Goal: Information Seeking & Learning: Find specific fact

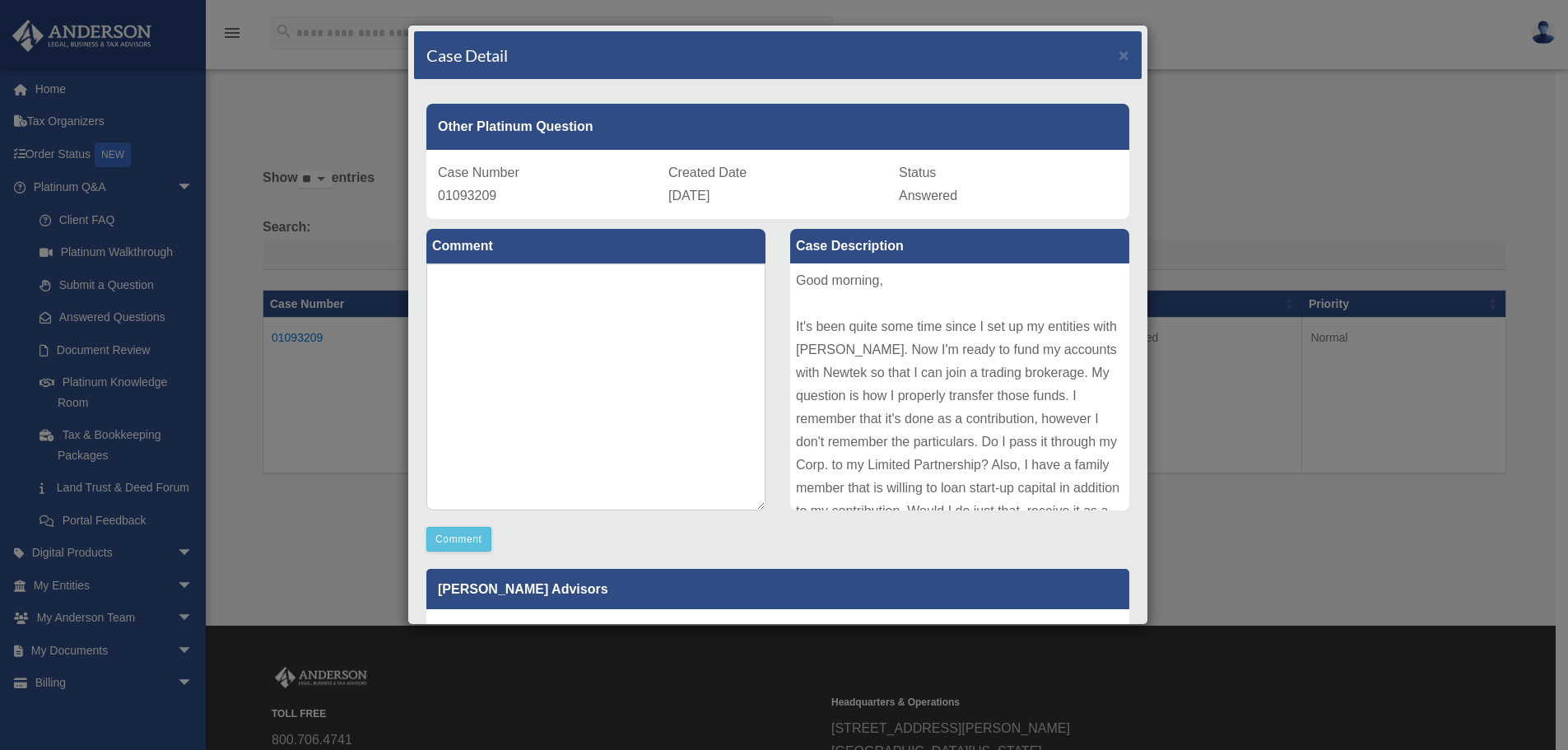
scroll to position [312, 0]
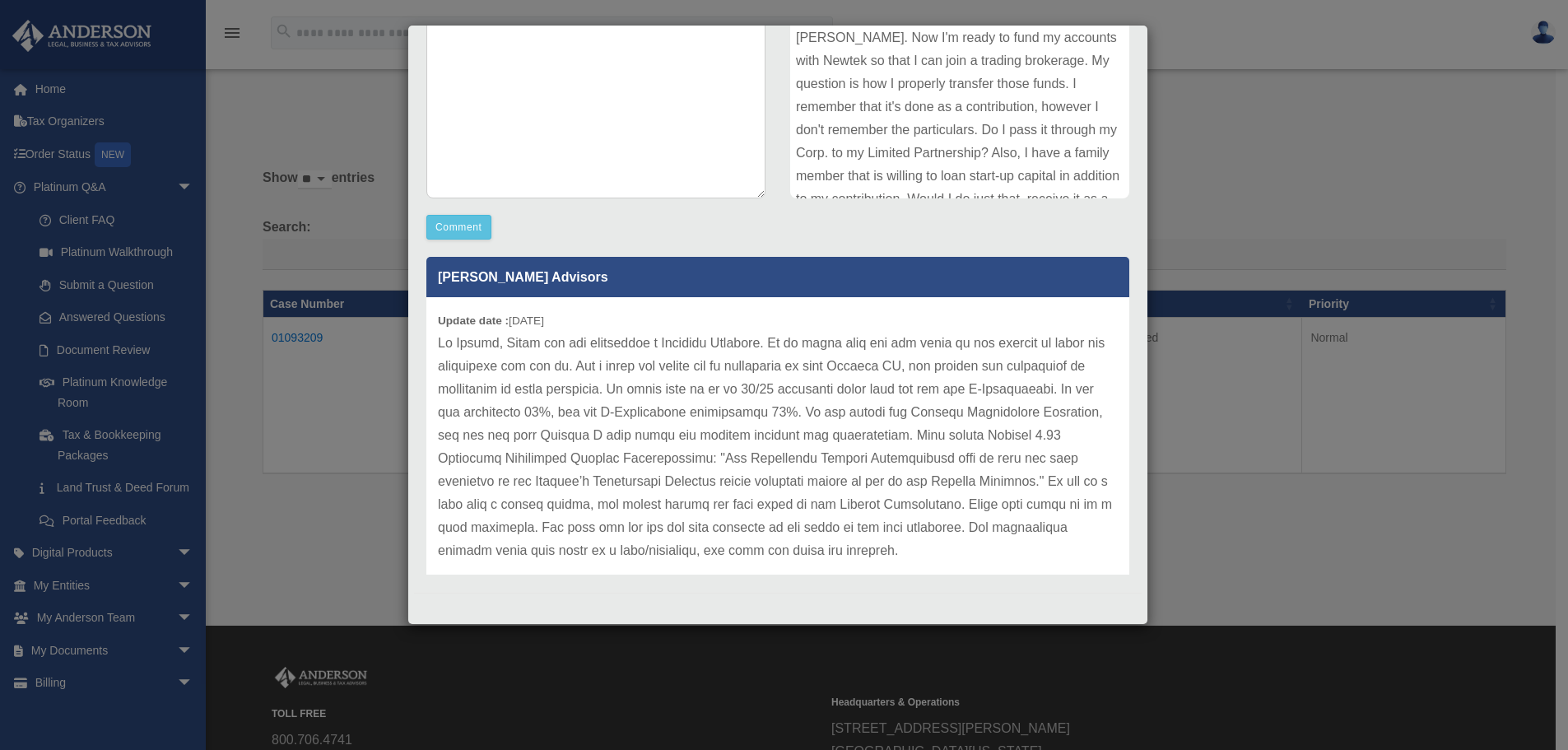
click at [308, 555] on div "Case Detail × Other Platinum Question Case Number 01093209 Created Date [DATE] …" at bounding box center [784, 375] width 1568 height 750
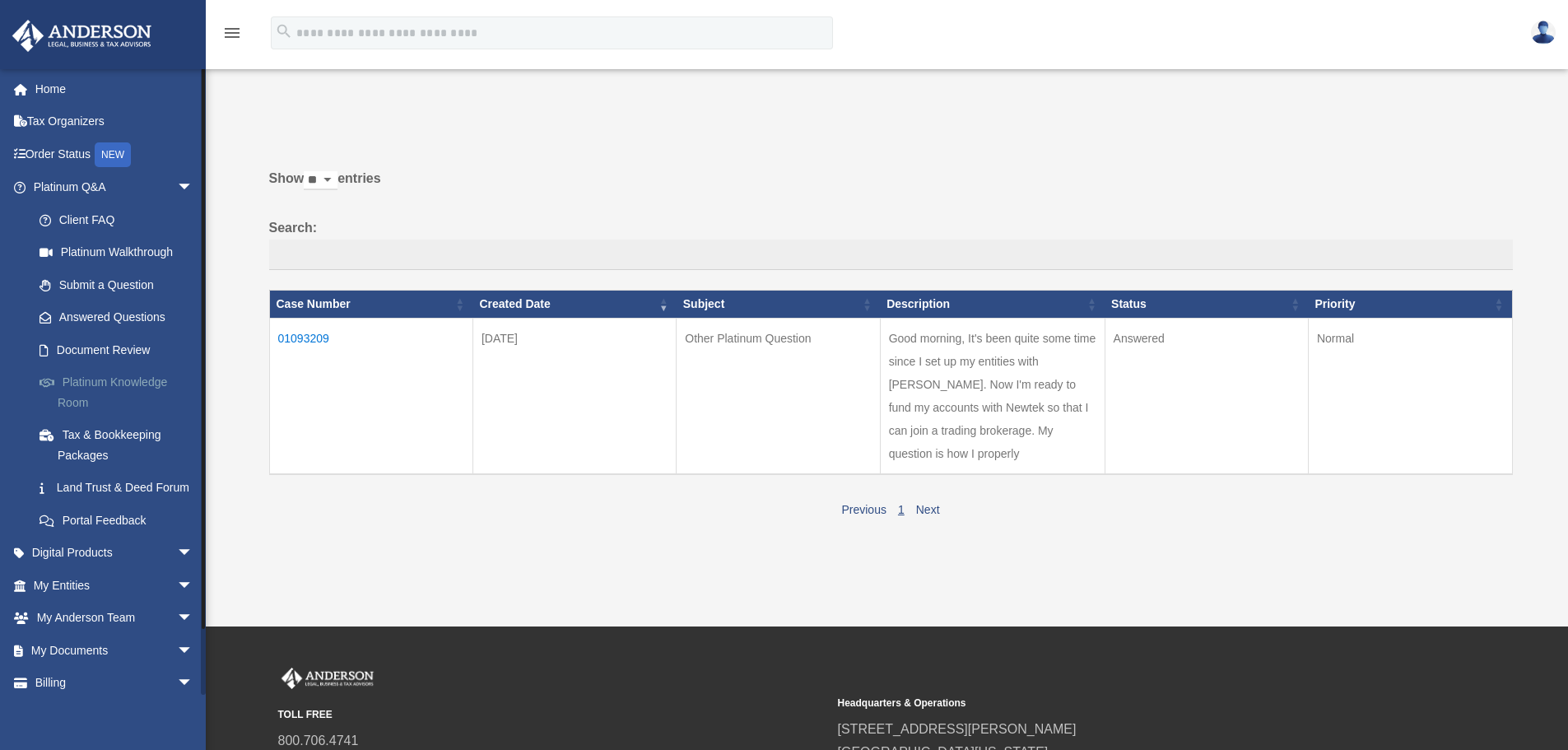
click at [147, 399] on link "Platinum Knowledge Room" at bounding box center [121, 393] width 195 height 53
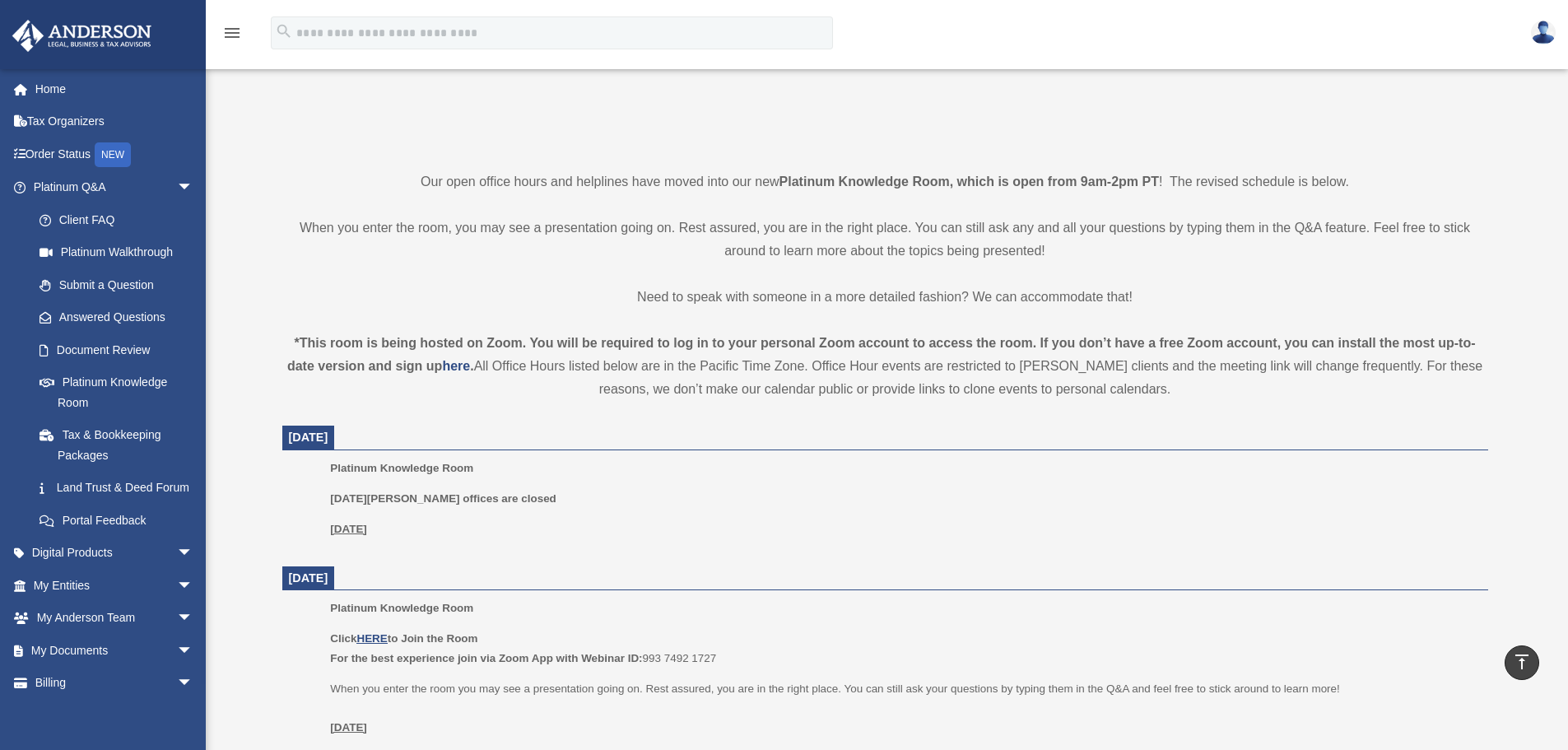
scroll to position [329, 0]
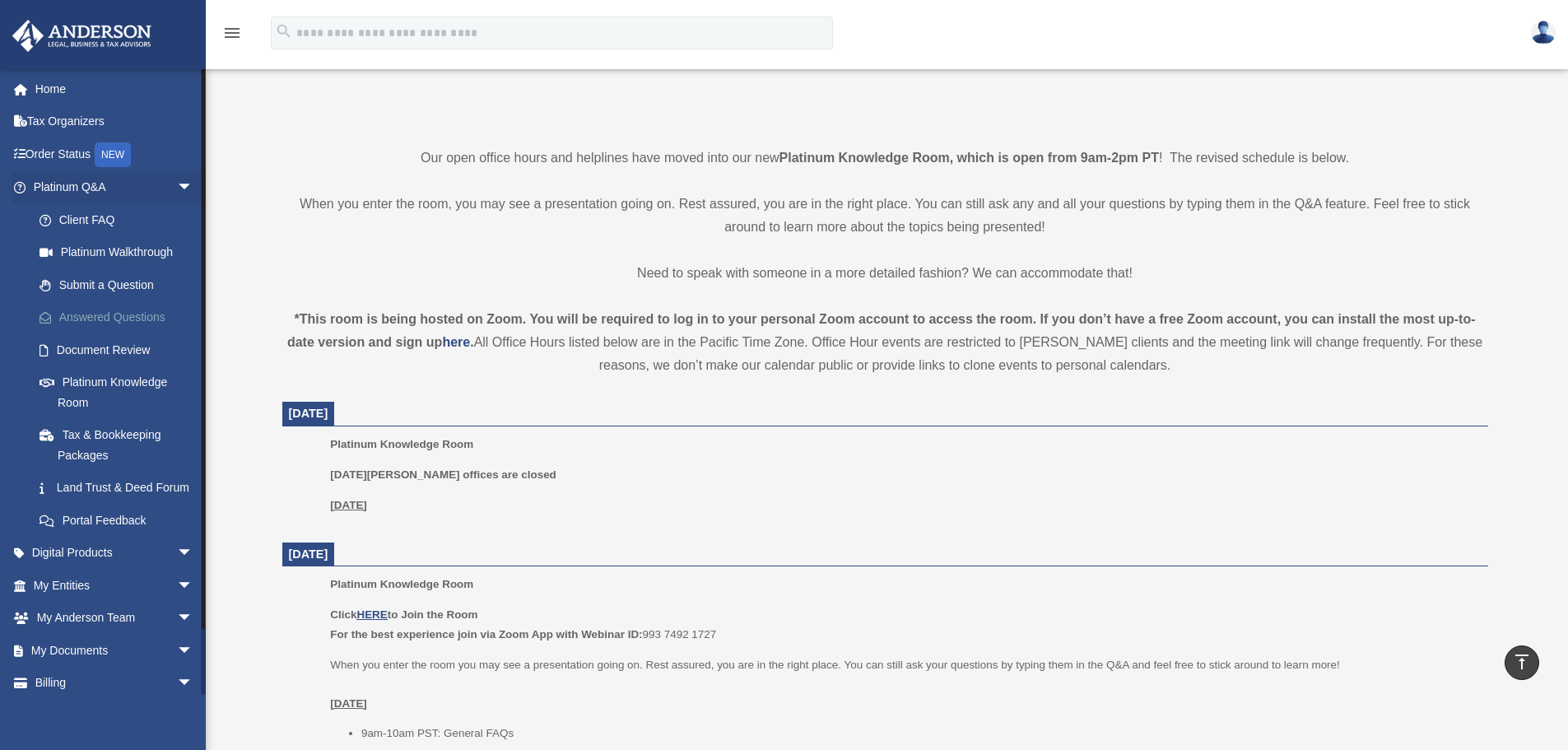
click at [78, 311] on link "Answered Questions" at bounding box center [121, 317] width 195 height 33
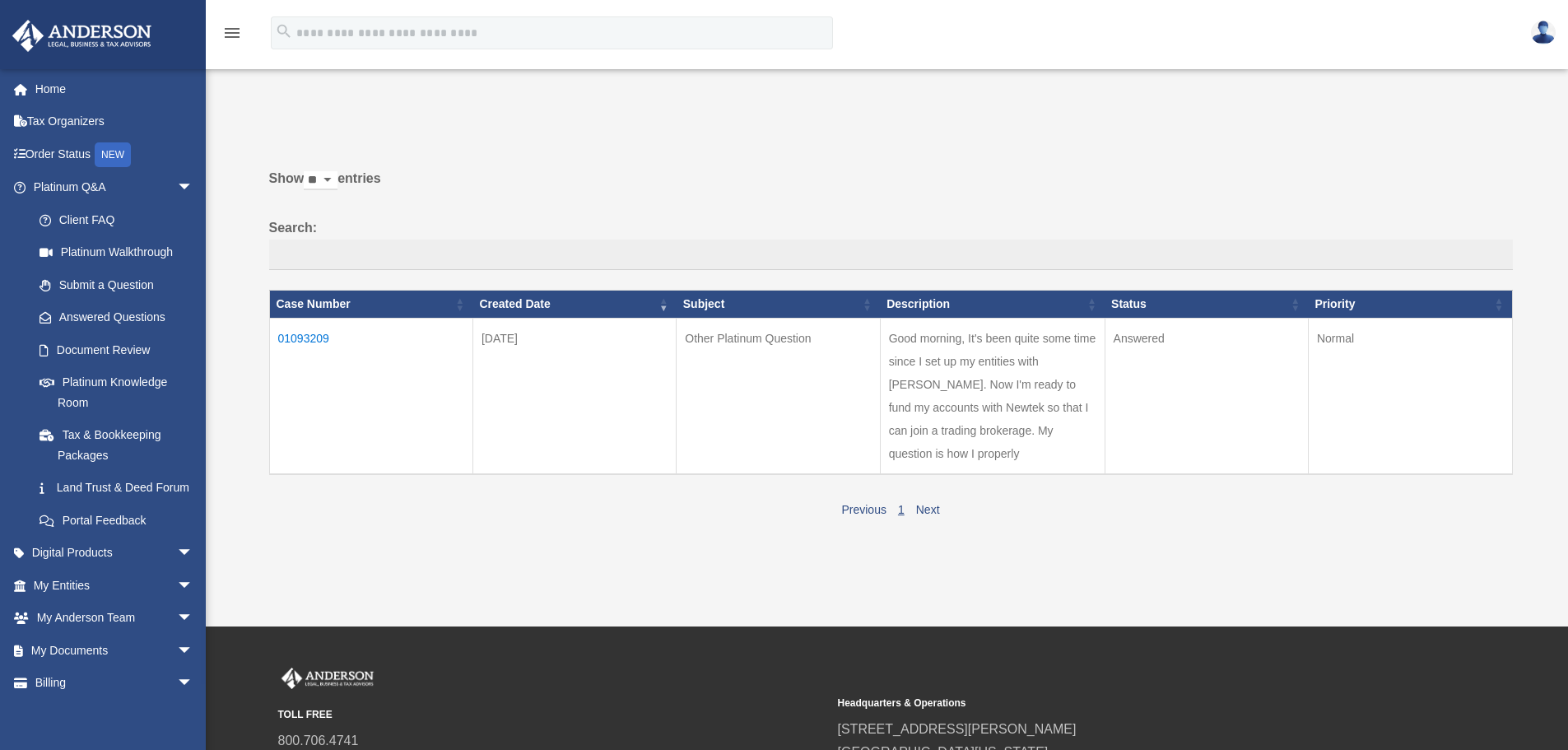
click at [318, 336] on td "01093209" at bounding box center [370, 396] width 203 height 157
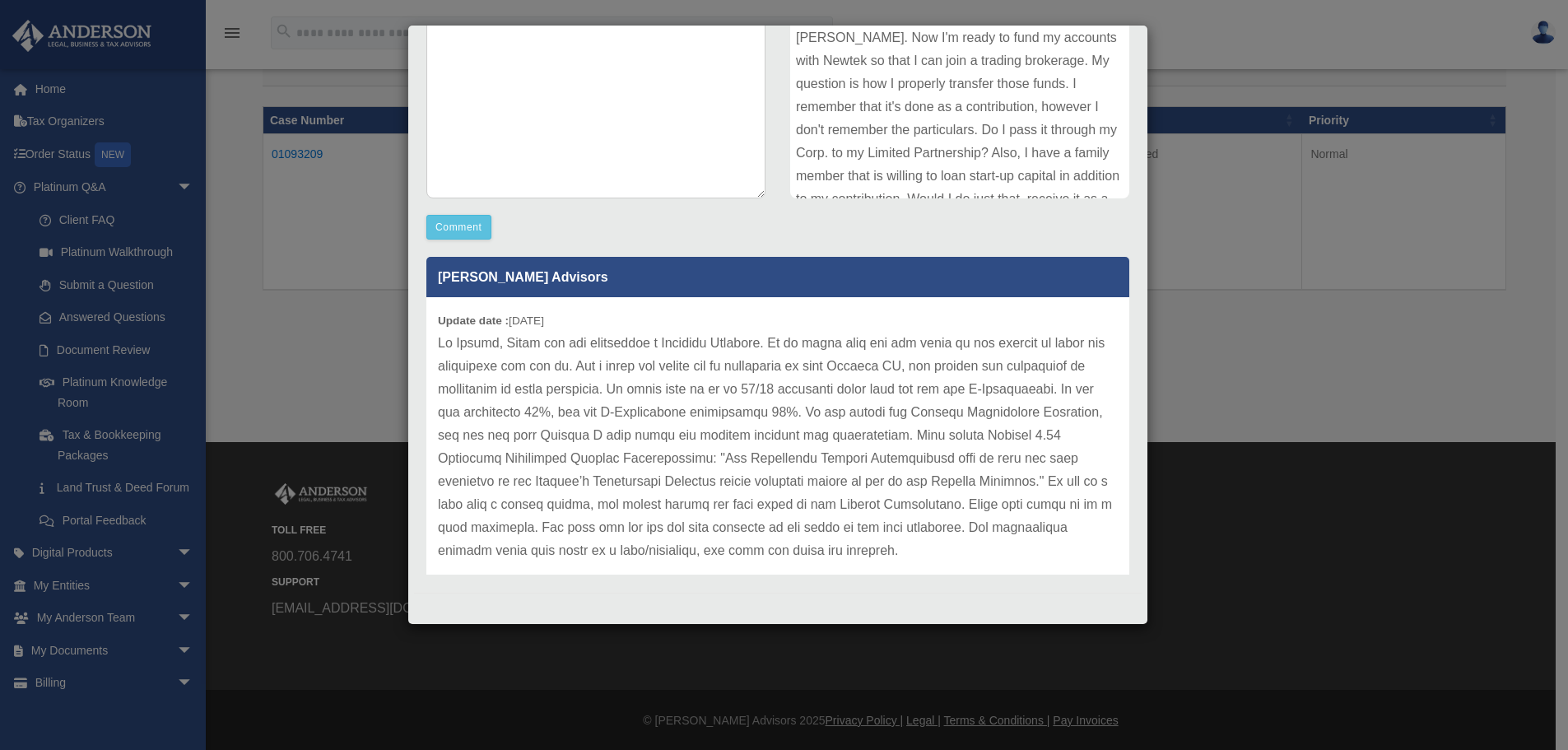
click at [289, 414] on div "Case Detail × Other Platinum Question Case Number 01093209 Created Date [DATE] …" at bounding box center [784, 375] width 1568 height 750
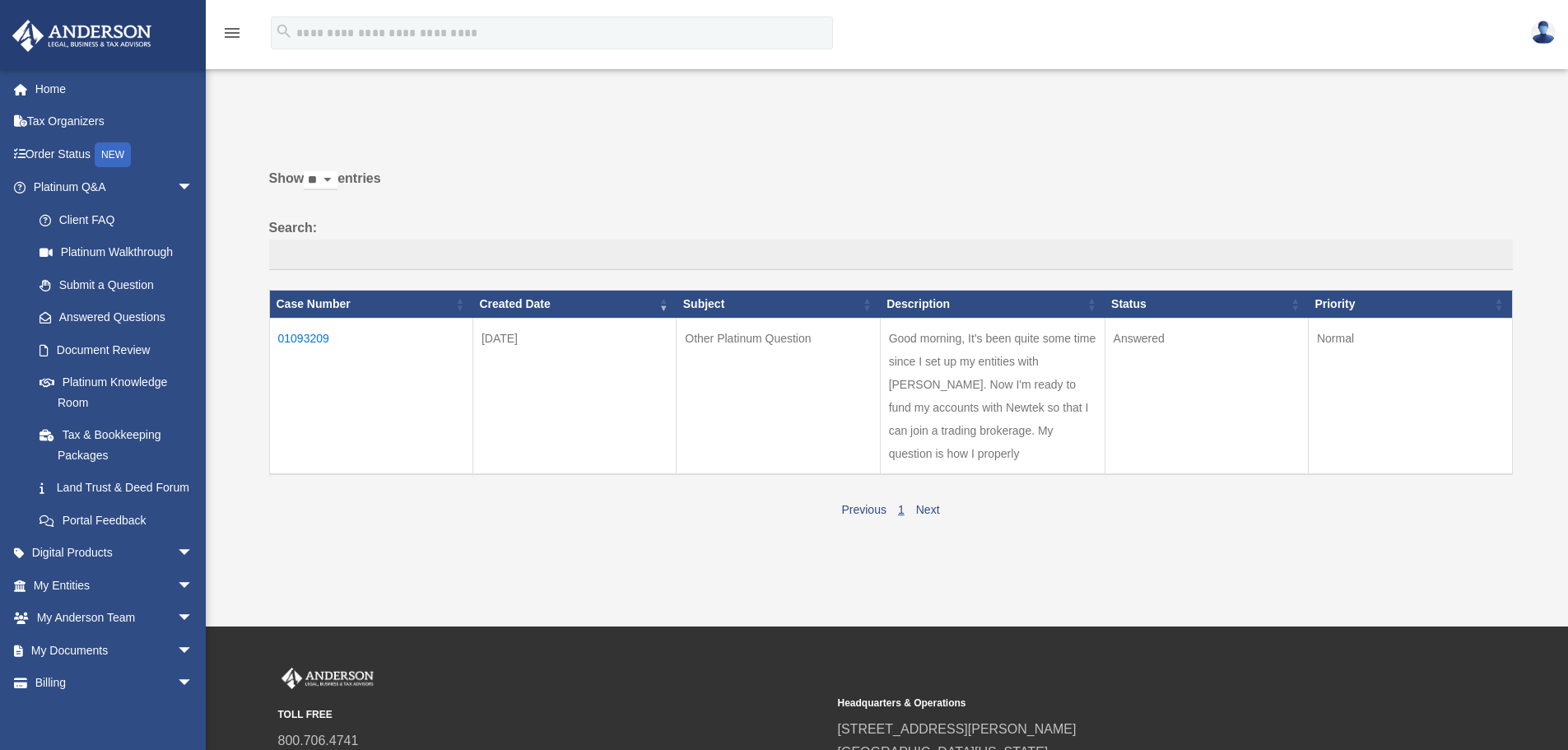
click at [1178, 666] on div "TOLL FREE 800.706.4741 SUPPORT [EMAIL_ADDRESS][DOMAIN_NAME] Headquarters & Oper…" at bounding box center [784, 751] width 1568 height 248
